Goal: Task Accomplishment & Management: Use online tool/utility

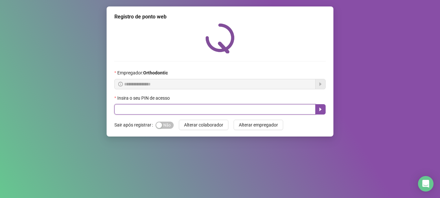
click at [138, 108] on input "text" at bounding box center [214, 109] width 201 height 10
type input "*****"
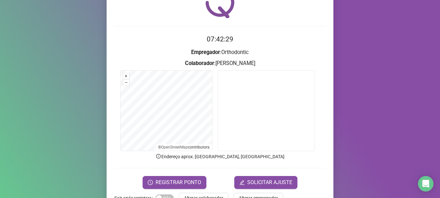
scroll to position [55, 0]
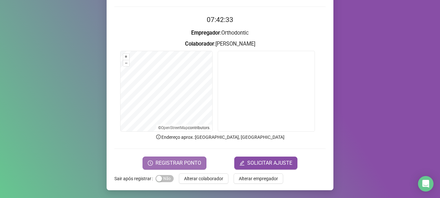
click at [181, 161] on span "REGISTRAR PONTO" at bounding box center [178, 163] width 46 height 8
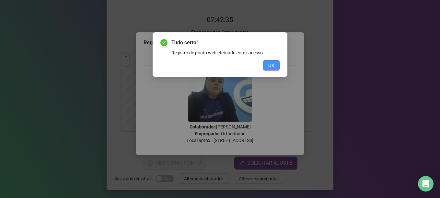
click at [267, 67] on button "OK" at bounding box center [271, 65] width 17 height 10
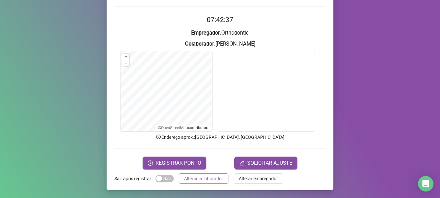
click at [199, 178] on span "Alterar colaborador" at bounding box center [203, 178] width 39 height 7
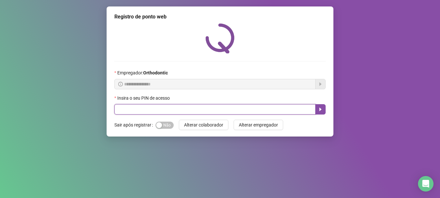
click at [182, 108] on input "text" at bounding box center [214, 109] width 201 height 10
type input "*****"
click at [320, 108] on icon "caret-right" at bounding box center [320, 110] width 2 height 4
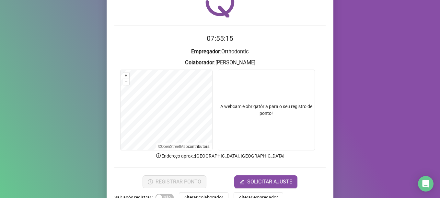
scroll to position [55, 0]
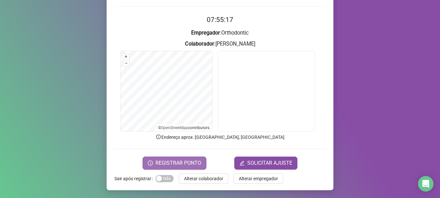
click at [182, 163] on span "REGISTRAR PONTO" at bounding box center [178, 163] width 46 height 8
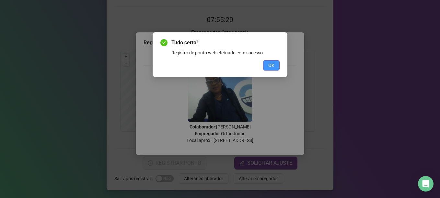
click at [267, 65] on button "OK" at bounding box center [271, 65] width 17 height 10
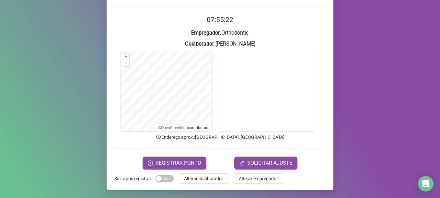
drag, startPoint x: 209, startPoint y: 180, endPoint x: 215, endPoint y: 168, distance: 14.0
click at [215, 169] on div "Registro de ponto web 07:55:22 Empregador : Orthodontic Colaborador : [PERSON_N…" at bounding box center [220, 71] width 227 height 239
click at [215, 176] on span "Alterar colaborador" at bounding box center [203, 178] width 39 height 7
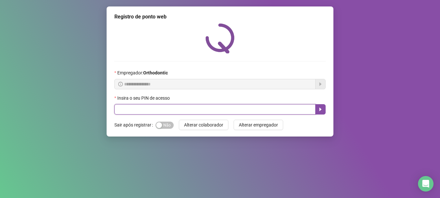
click at [133, 107] on input "text" at bounding box center [214, 109] width 201 height 10
type input "*****"
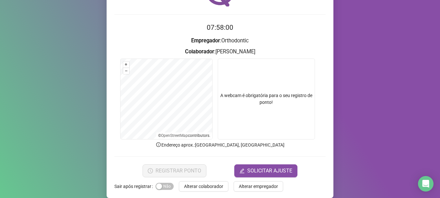
scroll to position [55, 0]
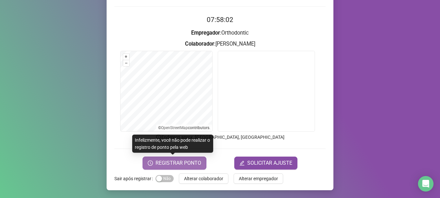
click at [185, 164] on span "REGISTRAR PONTO" at bounding box center [178, 163] width 46 height 8
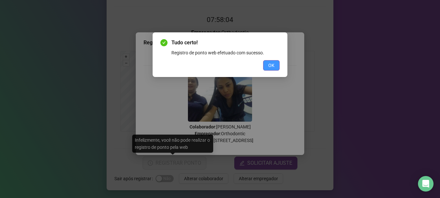
click at [275, 69] on button "OK" at bounding box center [271, 65] width 17 height 10
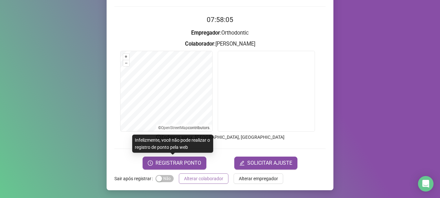
click at [206, 175] on button "Alterar colaborador" at bounding box center [204, 179] width 50 height 10
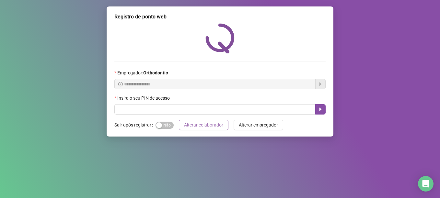
scroll to position [0, 0]
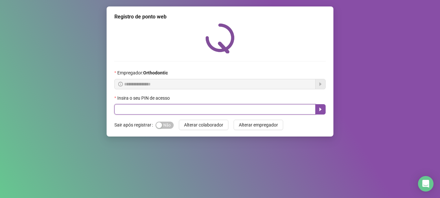
click at [200, 109] on input "text" at bounding box center [214, 109] width 201 height 10
type input "*****"
click at [317, 110] on button "button" at bounding box center [320, 109] width 10 height 10
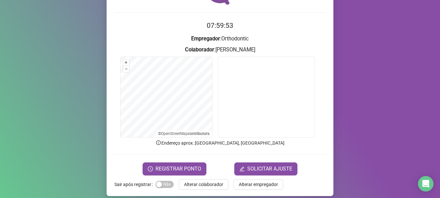
scroll to position [50, 0]
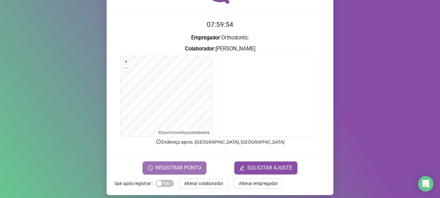
click at [170, 164] on span "REGISTRAR PONTO" at bounding box center [178, 168] width 46 height 8
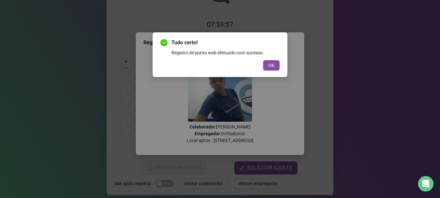
click at [258, 67] on div "OK" at bounding box center [219, 65] width 119 height 10
click at [264, 65] on button "OK" at bounding box center [271, 65] width 17 height 10
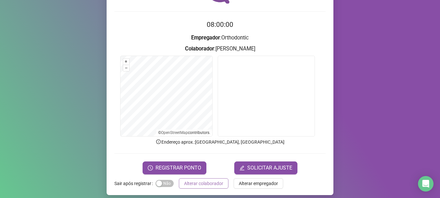
click at [194, 185] on span "Alterar colaborador" at bounding box center [203, 183] width 39 height 7
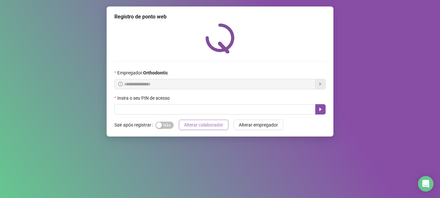
scroll to position [0, 0]
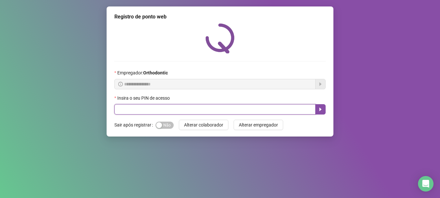
click at [192, 111] on input "text" at bounding box center [214, 109] width 201 height 10
type input "*****"
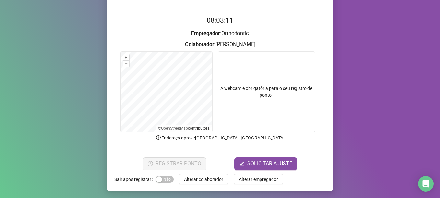
scroll to position [55, 0]
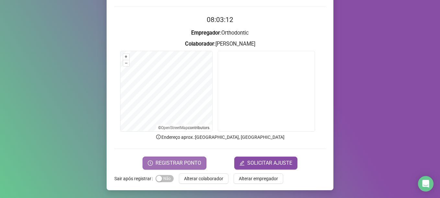
click at [180, 164] on span "REGISTRAR PONTO" at bounding box center [178, 163] width 46 height 8
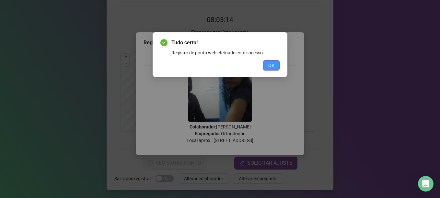
click at [269, 68] on span "OK" at bounding box center [271, 65] width 6 height 7
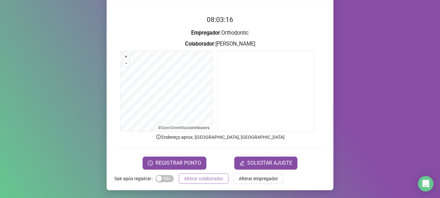
drag, startPoint x: 215, startPoint y: 176, endPoint x: 222, endPoint y: 178, distance: 7.0
click at [217, 175] on span "Alterar colaborador" at bounding box center [203, 178] width 39 height 7
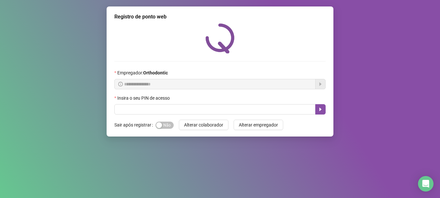
scroll to position [0, 0]
